Goal: Transaction & Acquisition: Book appointment/travel/reservation

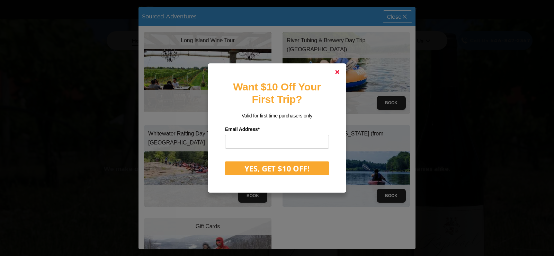
click at [333, 73] on link at bounding box center [337, 72] width 17 height 17
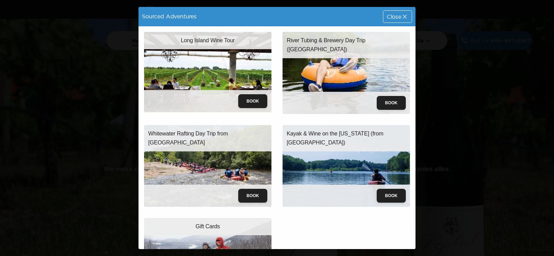
click at [349, 39] on p "River Tubing & Brewery Day Trip ([GEOGRAPHIC_DATA])" at bounding box center [346, 45] width 119 height 18
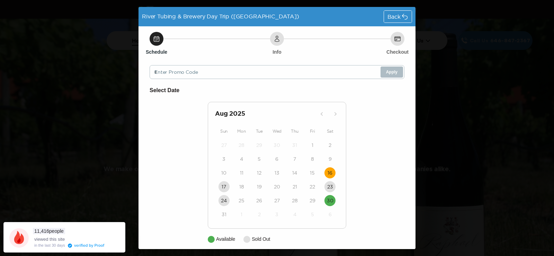
click at [325, 172] on button "16" at bounding box center [330, 172] width 11 height 11
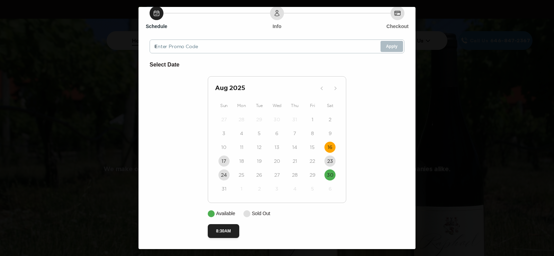
click at [452, 40] on div "River Tubing & Brewery Day Trip ([GEOGRAPHIC_DATA]) Date: [DATE] Back Schedule …" at bounding box center [277, 128] width 554 height 256
click at [537, 21] on div "River Tubing & Brewery Day Trip ([GEOGRAPHIC_DATA]) Date: [DATE] Back Schedule …" at bounding box center [277, 128] width 554 height 256
click at [497, 55] on div "River Tubing & Brewery Day Trip ([GEOGRAPHIC_DATA]) Date: [DATE] Back Schedule …" at bounding box center [277, 128] width 554 height 256
drag, startPoint x: 497, startPoint y: 55, endPoint x: 451, endPoint y: 43, distance: 47.7
click at [484, 53] on div "River Tubing & Brewery Day Trip ([GEOGRAPHIC_DATA]) Date: [DATE] Back Schedule …" at bounding box center [277, 128] width 554 height 256
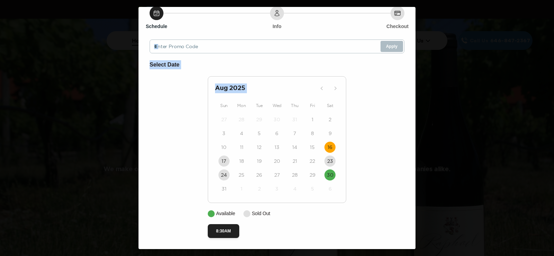
drag, startPoint x: 388, startPoint y: 20, endPoint x: 329, endPoint y: 101, distance: 100.4
click at [329, 101] on div "Schedule Info Checkout Enter Promo Code Apply Select Date [DATE] Sun Mon Tue We…" at bounding box center [277, 125] width 277 height 248
click at [106, 169] on div "River Tubing & Brewery Day Trip ([GEOGRAPHIC_DATA]) Date: [DATE] Back Schedule …" at bounding box center [277, 128] width 554 height 256
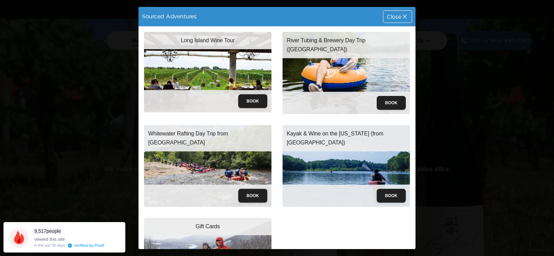
click at [208, 153] on img at bounding box center [208, 166] width 128 height 82
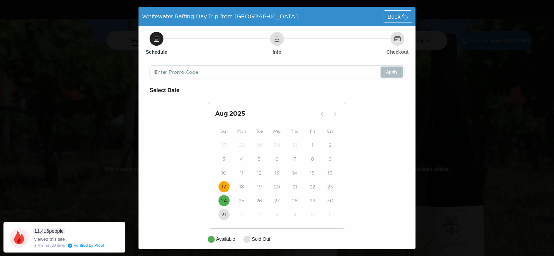
click at [222, 186] on time "17" at bounding box center [224, 186] width 5 height 7
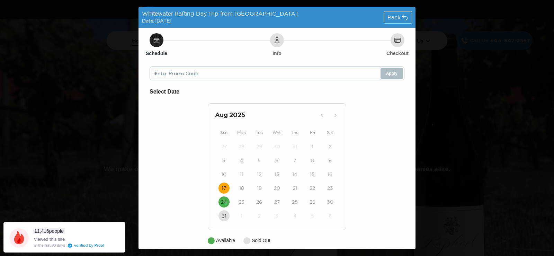
scroll to position [27, 0]
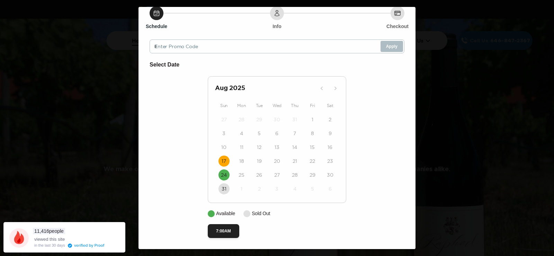
click at [444, 42] on div "Whitewater Rafting Day Trip from NYC Date: Aug 17, 2025 Back Schedule Info Chec…" at bounding box center [277, 128] width 554 height 256
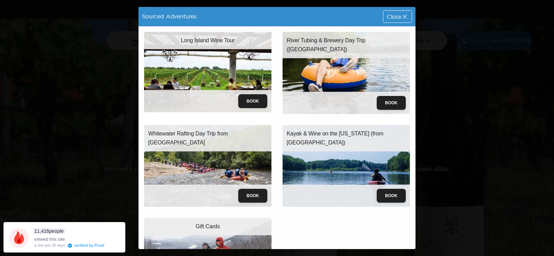
click at [449, 50] on div "Sourced Adventures Close Long Island Wine Tour Book River Tubing & Brewery Day …" at bounding box center [277, 128] width 554 height 256
click at [387, 14] on span "Close" at bounding box center [394, 17] width 15 height 6
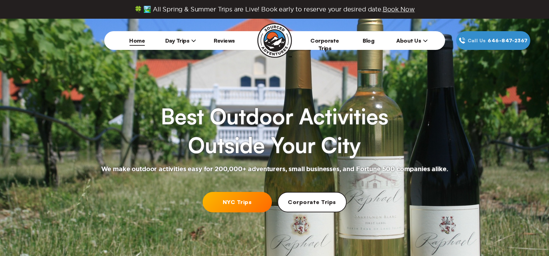
click at [181, 42] on span "Day Trips" at bounding box center [180, 40] width 31 height 7
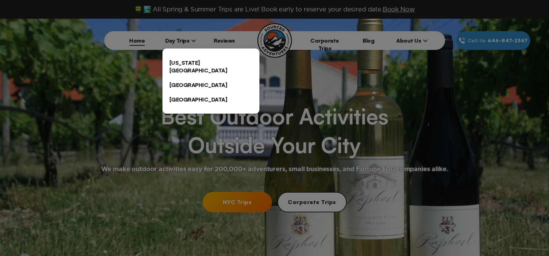
click at [184, 61] on link "[US_STATE][GEOGRAPHIC_DATA]" at bounding box center [211, 66] width 97 height 22
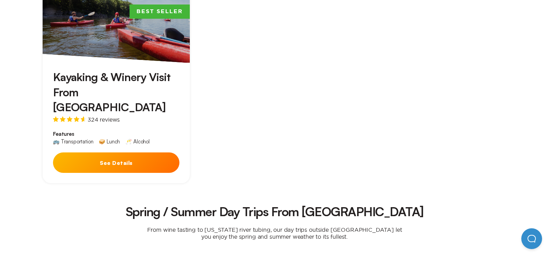
scroll to position [693, 0]
